Goal: Find specific page/section: Find specific page/section

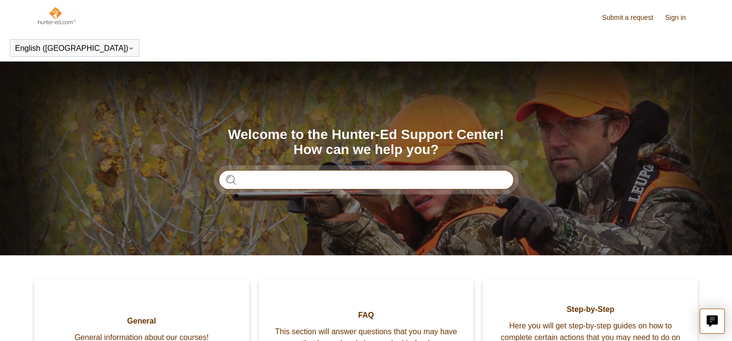
click at [247, 180] on input "Search" at bounding box center [366, 179] width 295 height 19
type input "*******"
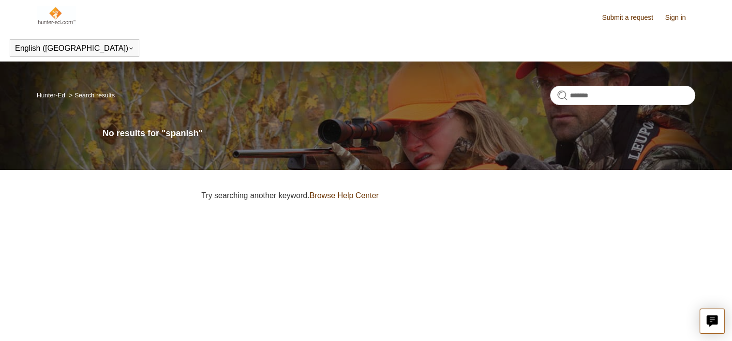
click at [59, 97] on link "Hunter-Ed" at bounding box center [51, 94] width 29 height 7
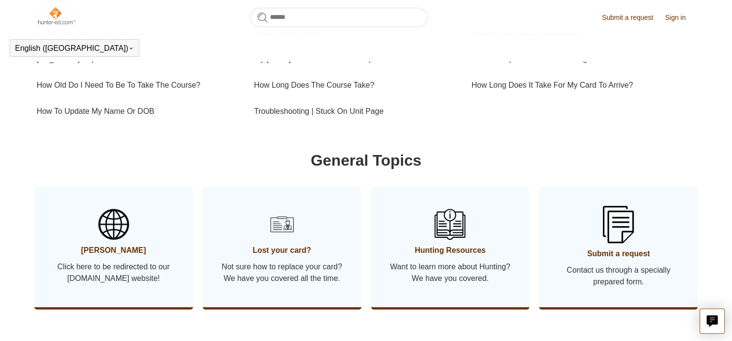
scroll to position [381, 0]
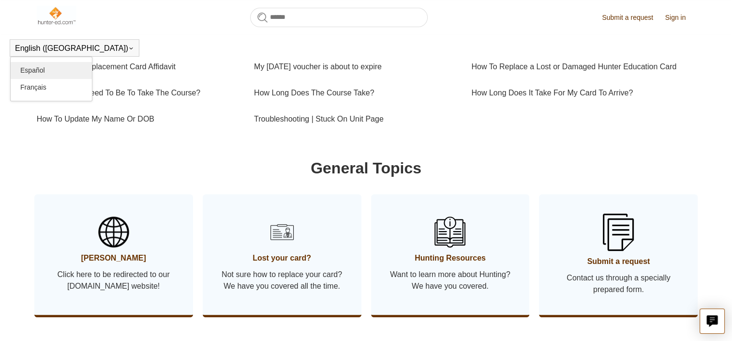
click at [34, 66] on link "Español" at bounding box center [51, 70] width 81 height 17
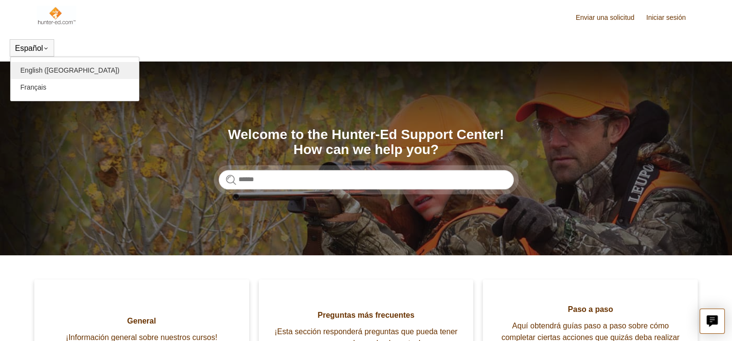
click at [42, 72] on link "English ([GEOGRAPHIC_DATA])" at bounding box center [75, 70] width 128 height 17
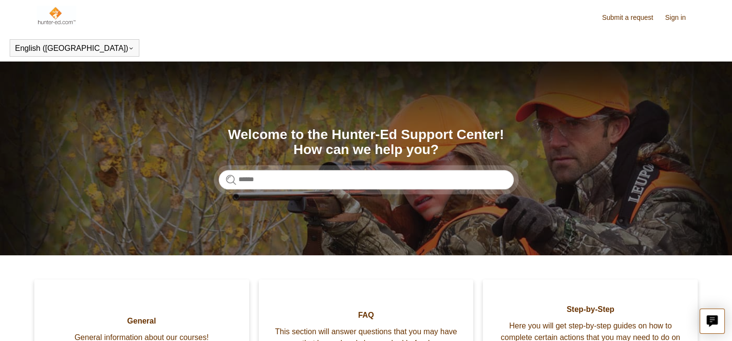
click at [56, 12] on img at bounding box center [56, 15] width 39 height 19
click at [56, 11] on img at bounding box center [56, 15] width 39 height 19
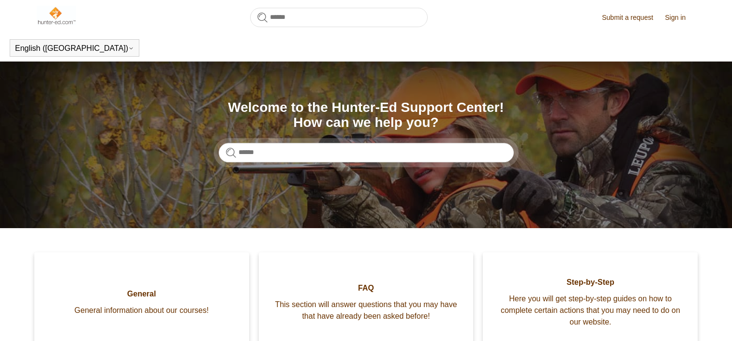
scroll to position [381, 0]
